Goal: Information Seeking & Learning: Find specific fact

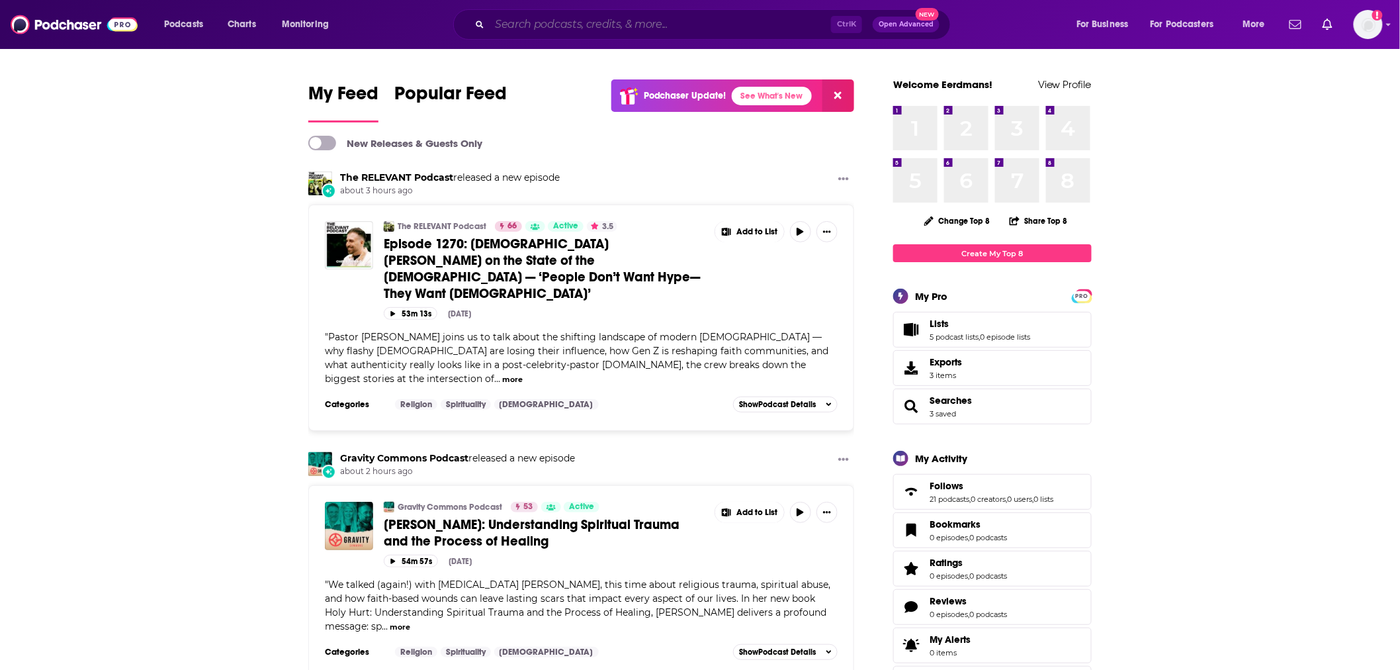
click at [568, 24] on input "Search podcasts, credits, & more..." at bounding box center [660, 24] width 341 height 21
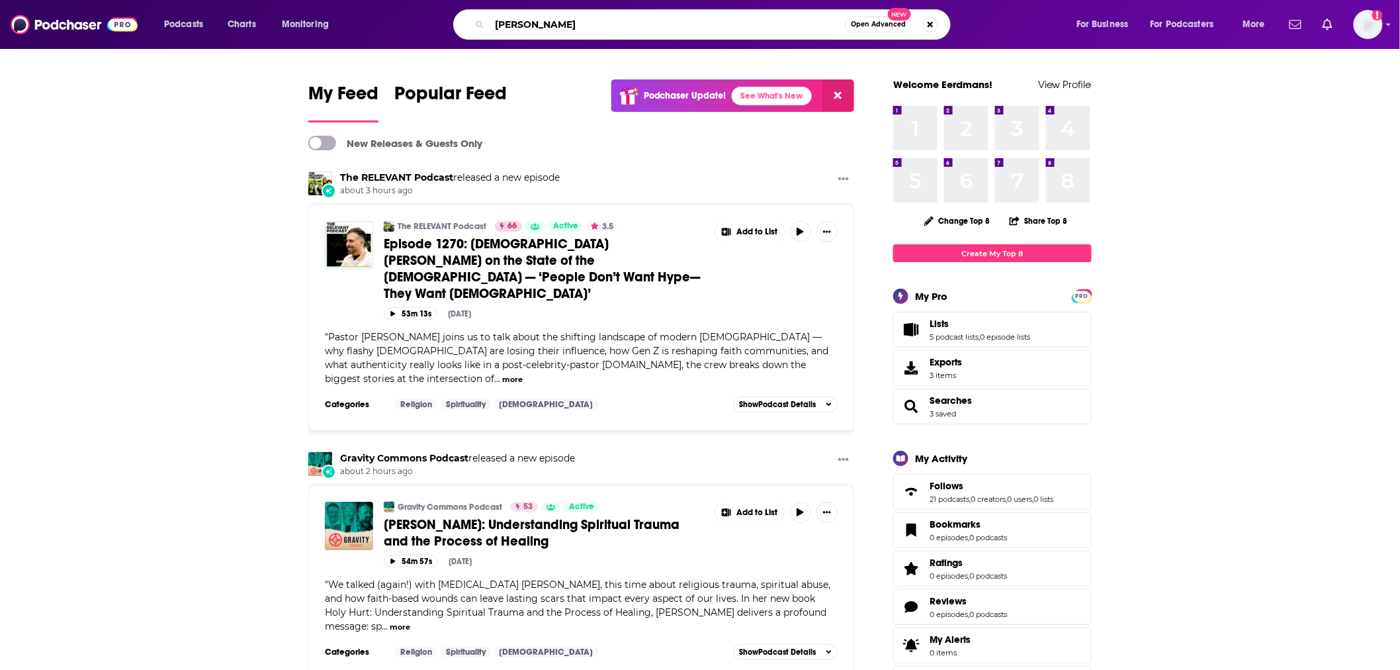
type input "[PERSON_NAME]"
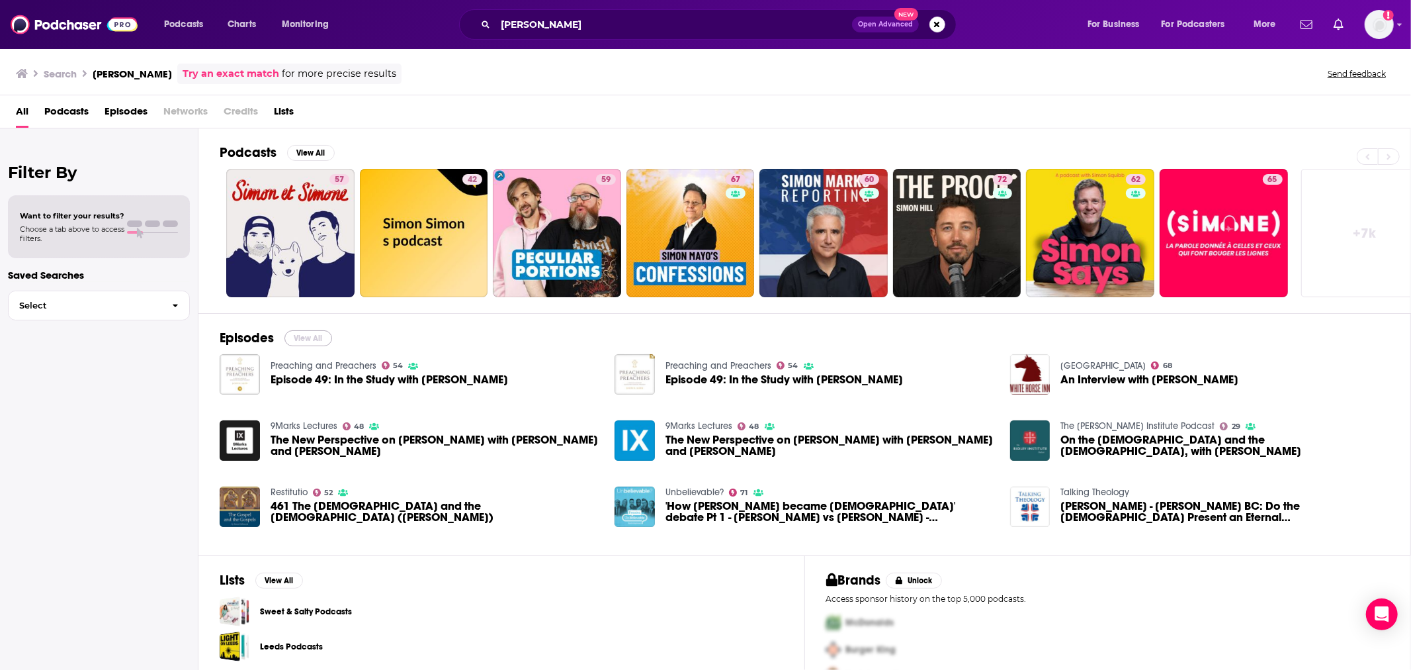
click at [294, 341] on button "View All" at bounding box center [308, 338] width 48 height 16
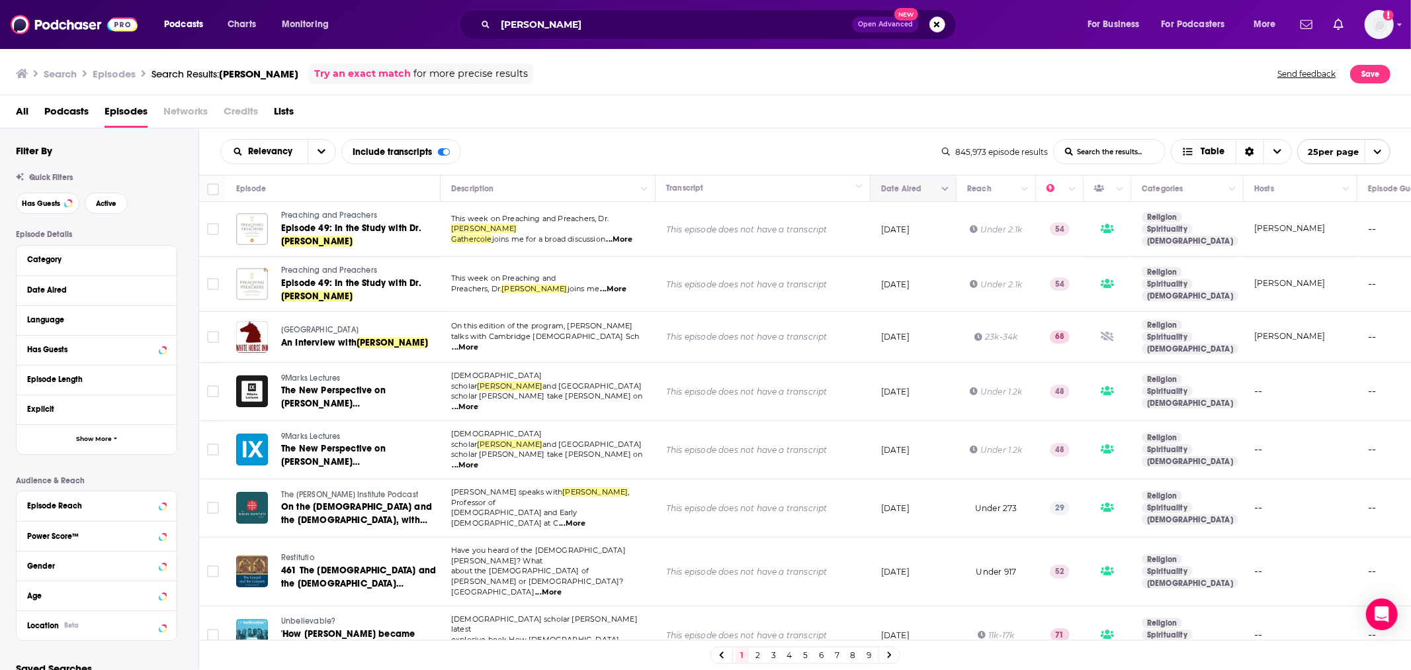
click at [947, 189] on icon "Column Actions" at bounding box center [945, 189] width 7 height 4
click at [946, 187] on div at bounding box center [705, 335] width 1411 height 670
click at [908, 192] on icon "Move" at bounding box center [912, 189] width 16 height 16
